Goal: Entertainment & Leisure: Consume media (video, audio)

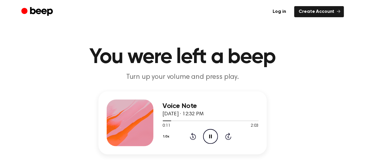
click at [205, 135] on icon "Pause Audio" at bounding box center [210, 136] width 15 height 15
click at [210, 133] on icon "Play Audio" at bounding box center [210, 136] width 15 height 15
click at [212, 138] on icon "Pause Audio" at bounding box center [210, 136] width 15 height 15
click at [208, 135] on icon "Play Audio" at bounding box center [210, 136] width 15 height 15
